Goal: Find specific page/section

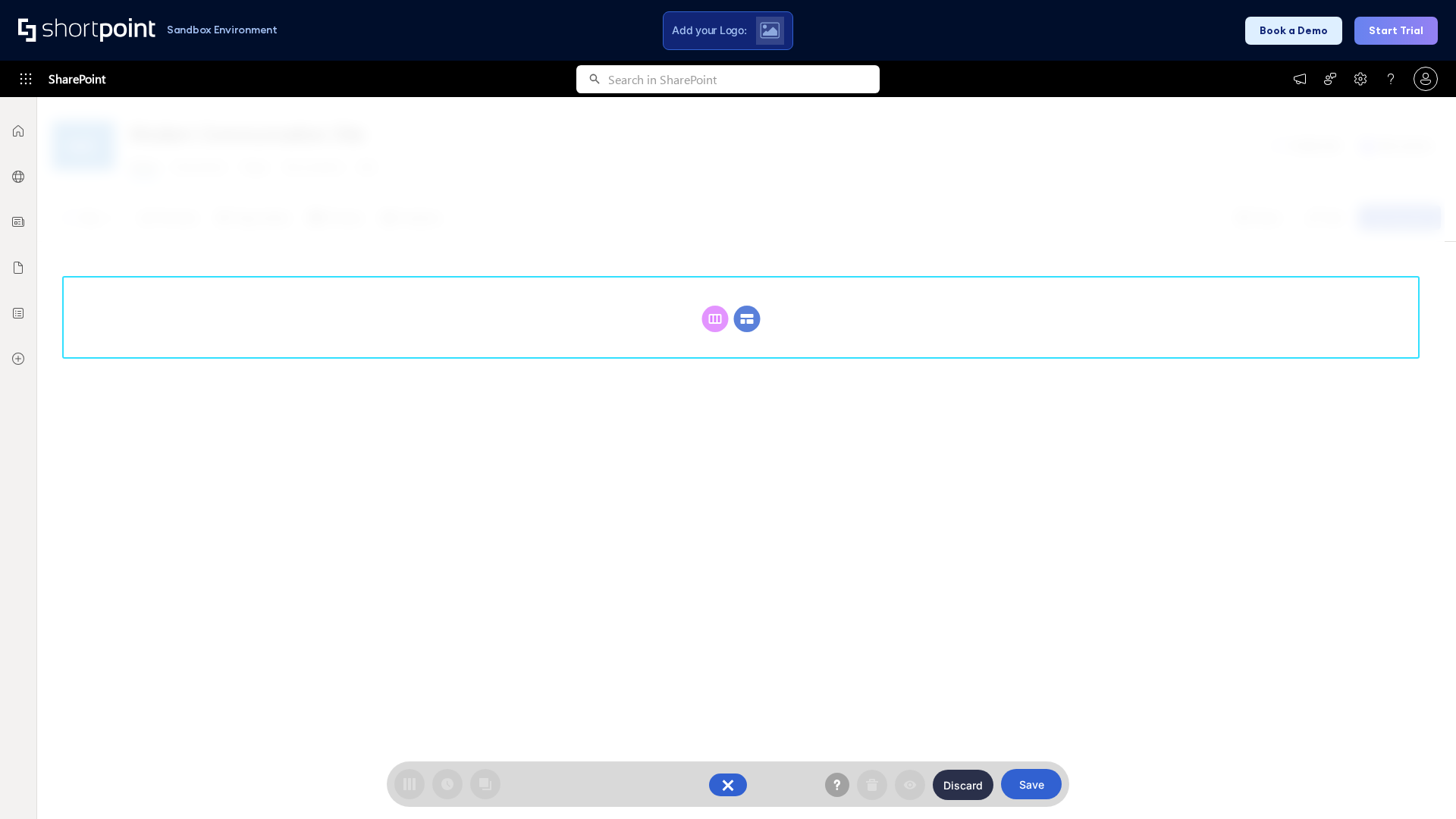
click at [747, 319] on circle at bounding box center [748, 319] width 26 height 26
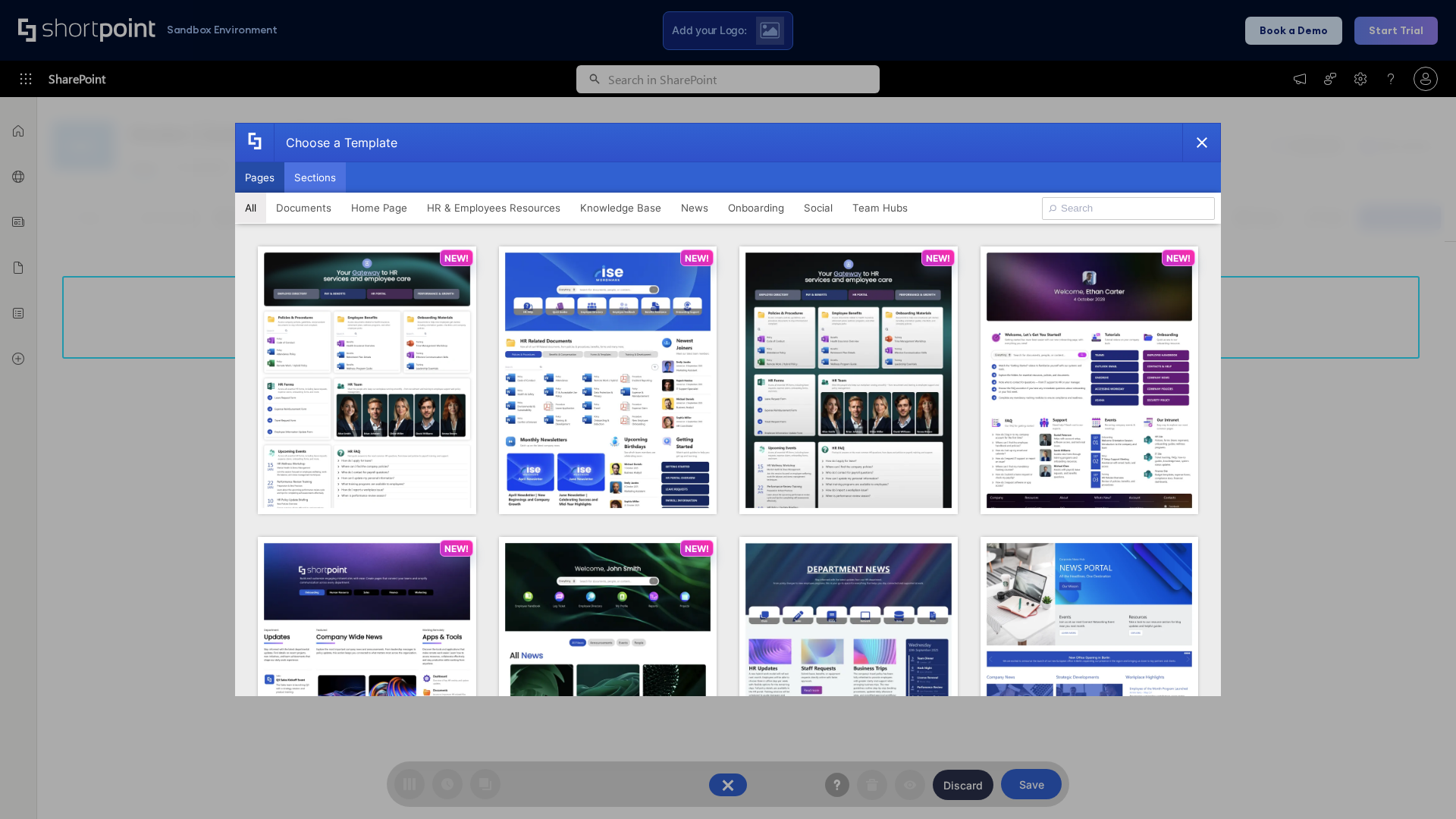
click at [315, 178] on button "Sections" at bounding box center [315, 177] width 61 height 30
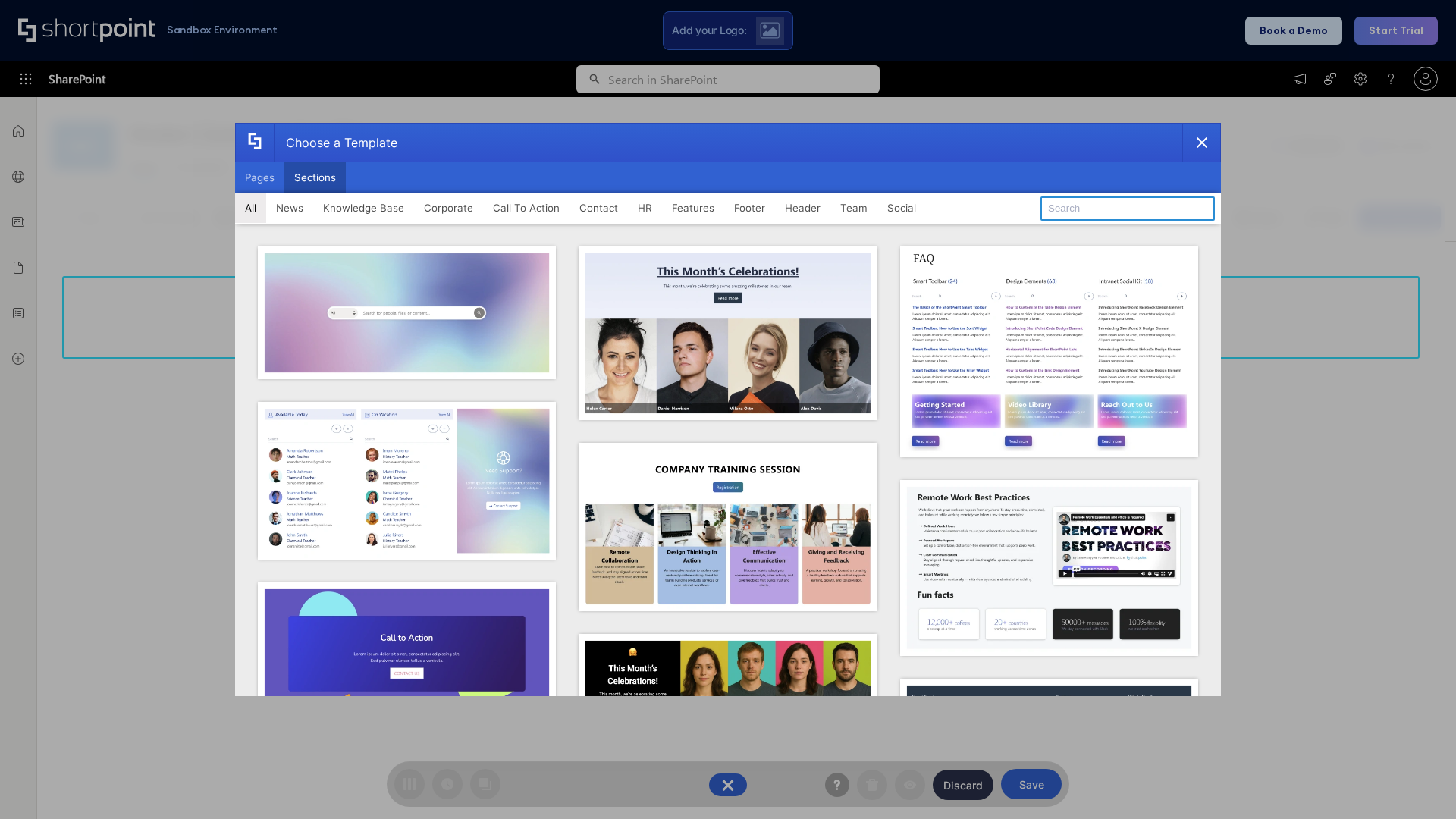
type input "Healthcare Events"
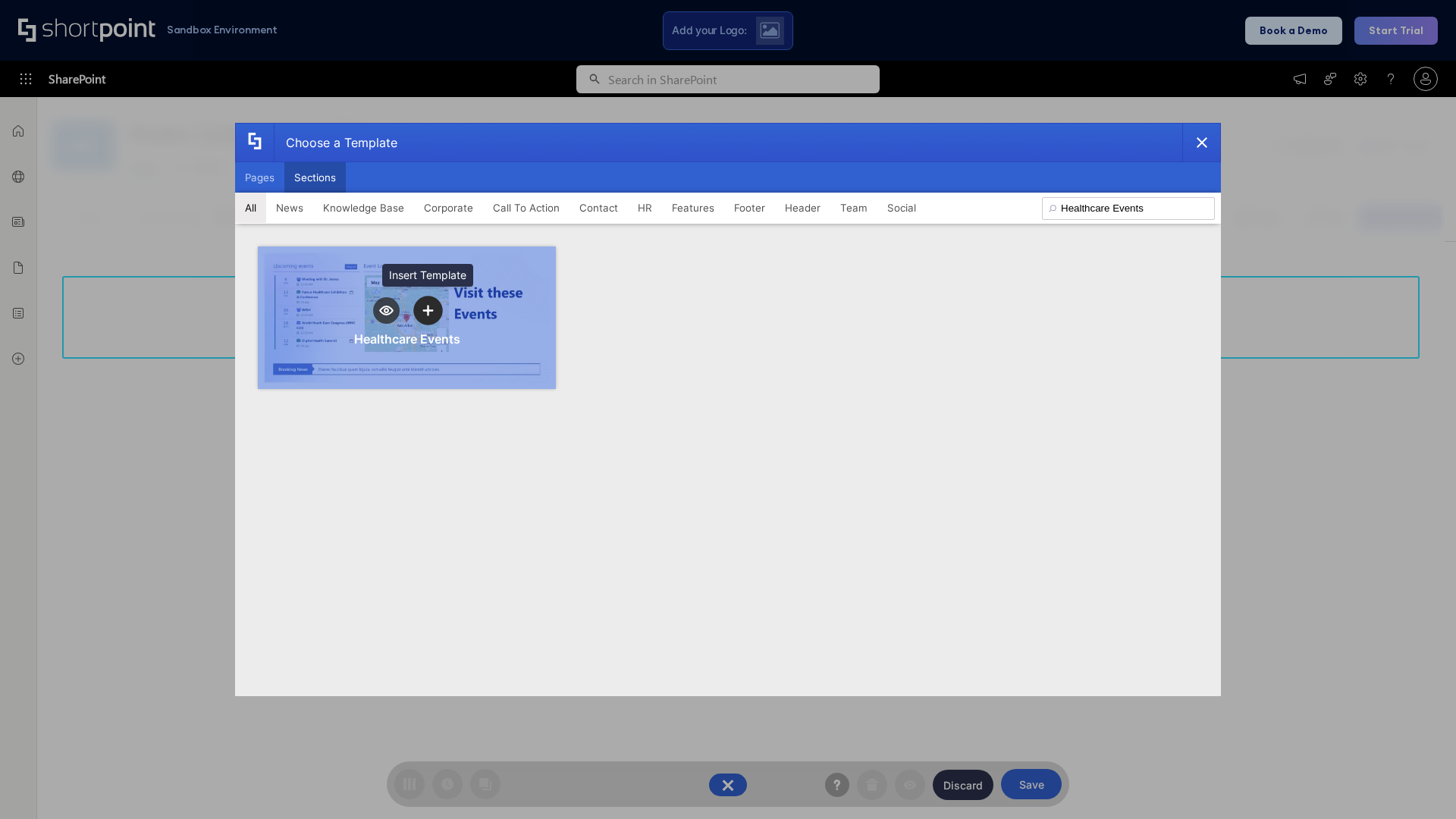
click at [428, 310] on icon "template selector" at bounding box center [428, 310] width 11 height 11
